Goal: Entertainment & Leisure: Browse casually

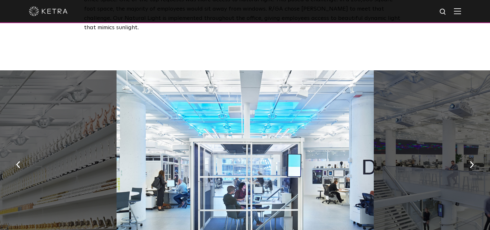
scroll to position [354, 0]
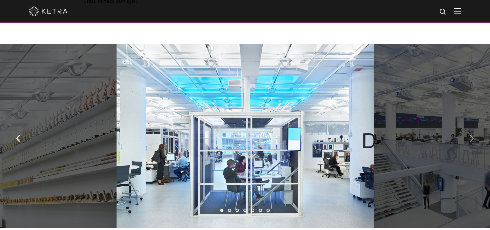
click at [471, 135] on img "button" at bounding box center [472, 138] width 4 height 7
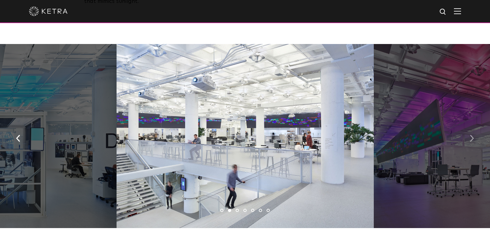
click at [471, 135] on img "button" at bounding box center [472, 138] width 4 height 7
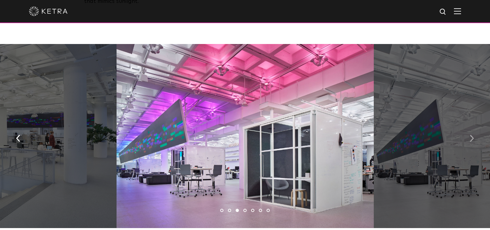
click at [471, 135] on img "button" at bounding box center [472, 138] width 4 height 7
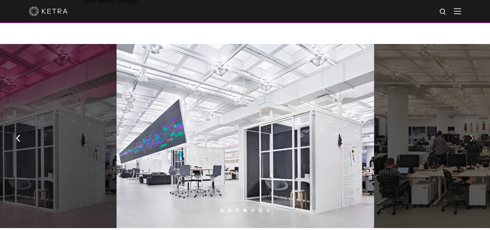
click at [471, 135] on img "button" at bounding box center [472, 138] width 4 height 7
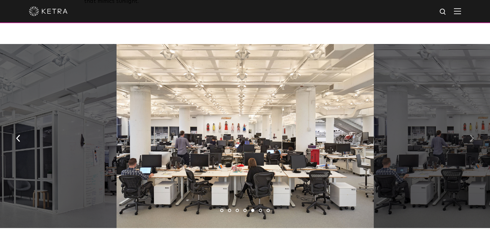
click at [471, 135] on img "button" at bounding box center [472, 138] width 4 height 7
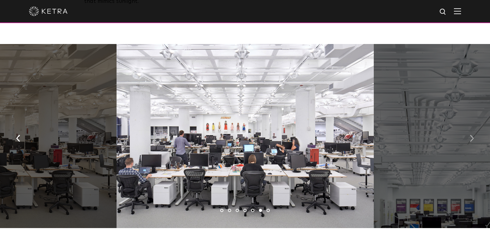
click at [471, 135] on img "button" at bounding box center [472, 138] width 4 height 7
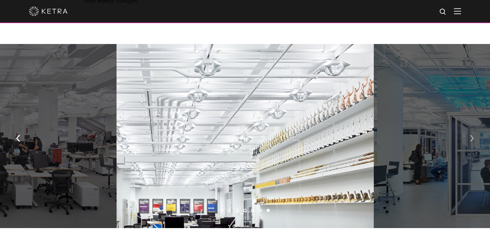
click at [471, 135] on img "button" at bounding box center [472, 138] width 4 height 7
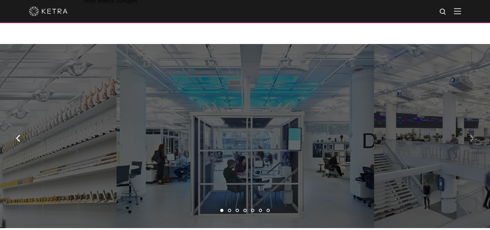
click at [471, 135] on img "button" at bounding box center [472, 138] width 4 height 7
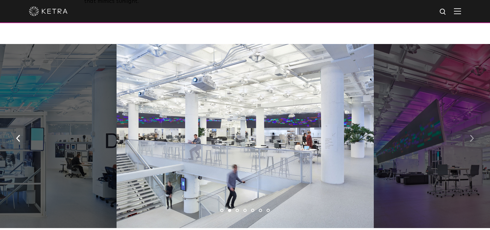
click at [471, 135] on img "button" at bounding box center [472, 138] width 4 height 7
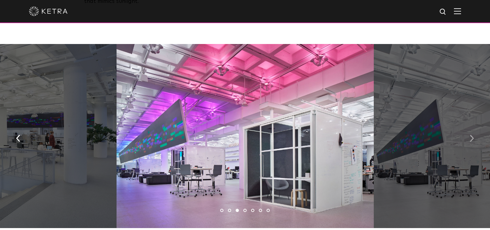
click at [471, 135] on img "button" at bounding box center [472, 138] width 4 height 7
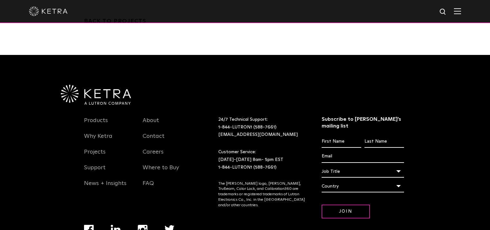
scroll to position [1337, 0]
